Goal: Transaction & Acquisition: Book appointment/travel/reservation

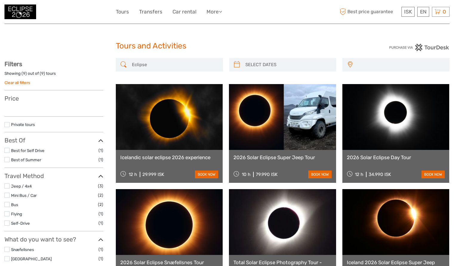
select select
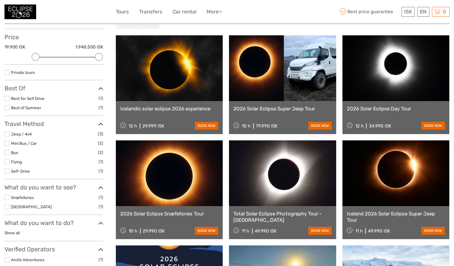
scroll to position [62, 0]
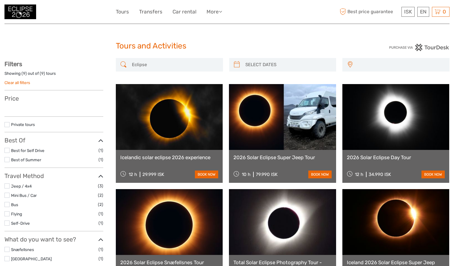
select select
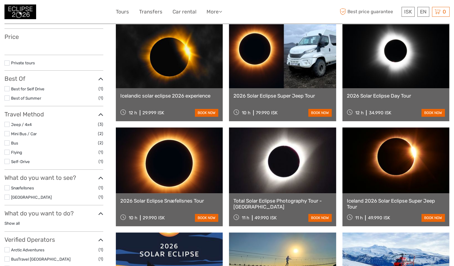
select select
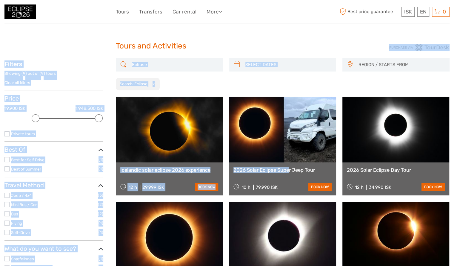
drag, startPoint x: 277, startPoint y: 166, endPoint x: 234, endPoint y: -26, distance: 196.7
